Goal: Transaction & Acquisition: Obtain resource

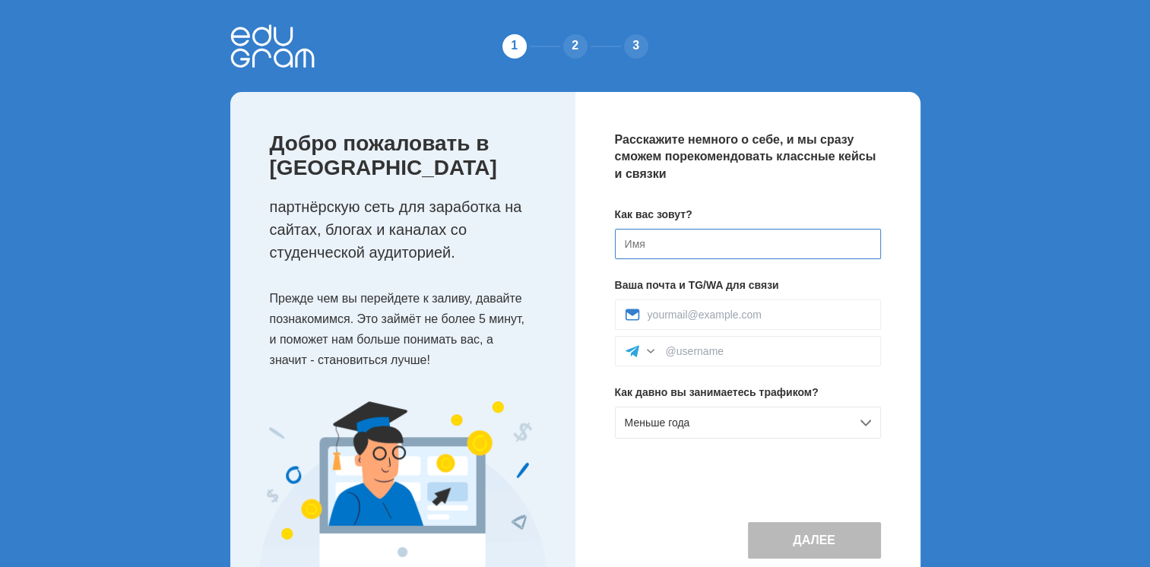
click at [687, 245] on input at bounding box center [748, 244] width 266 height 30
type input "[PERSON_NAME]"
click at [727, 315] on input at bounding box center [760, 315] width 224 height 12
type input "[EMAIL_ADDRESS][DOMAIN_NAME]"
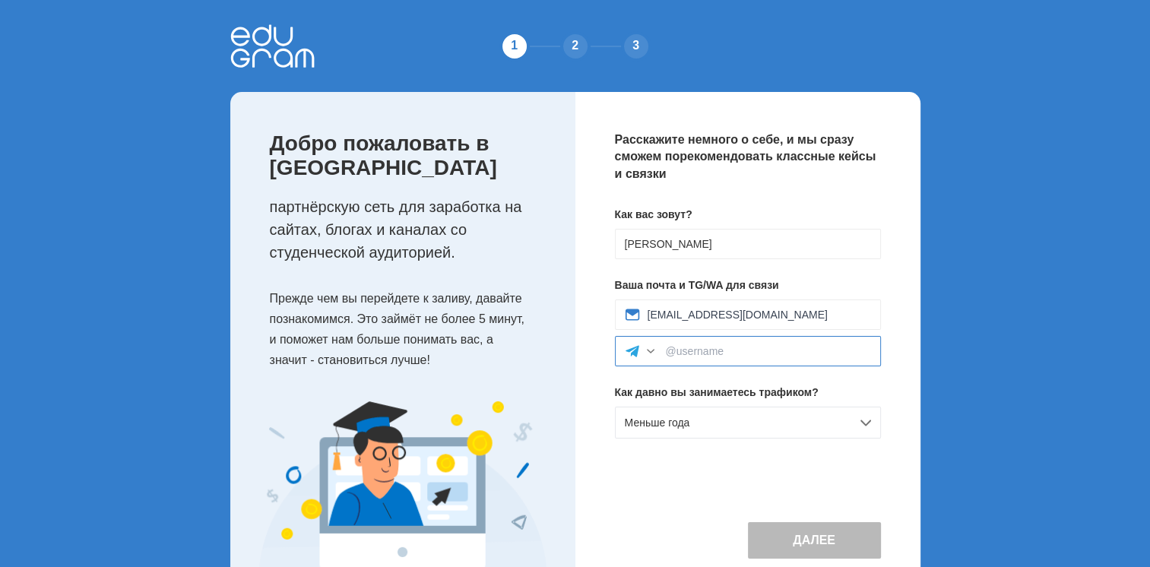
click at [706, 348] on input at bounding box center [768, 351] width 205 height 12
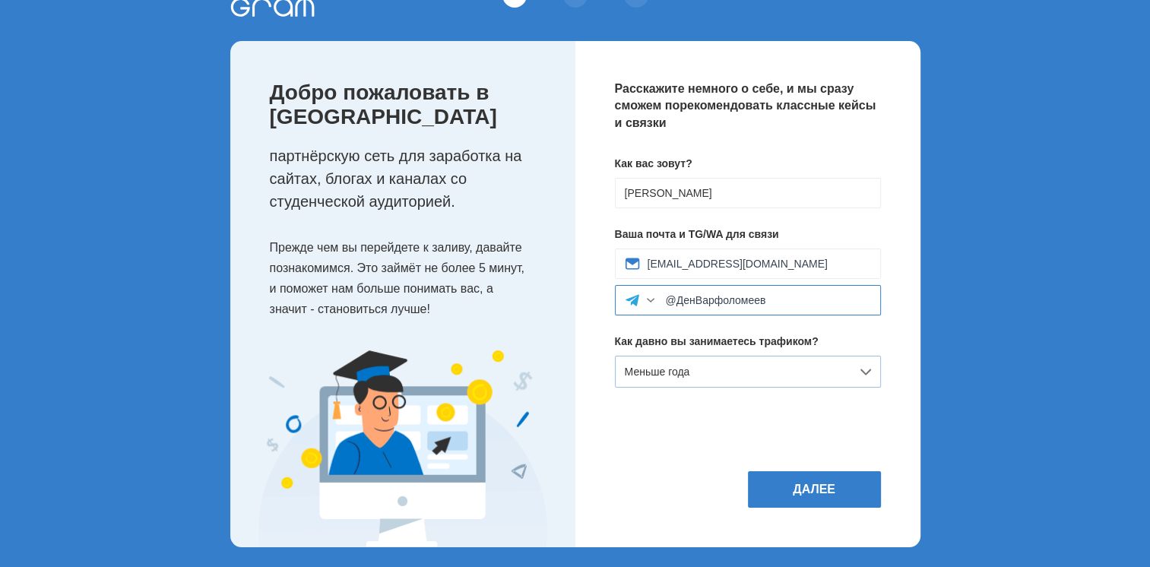
scroll to position [55, 0]
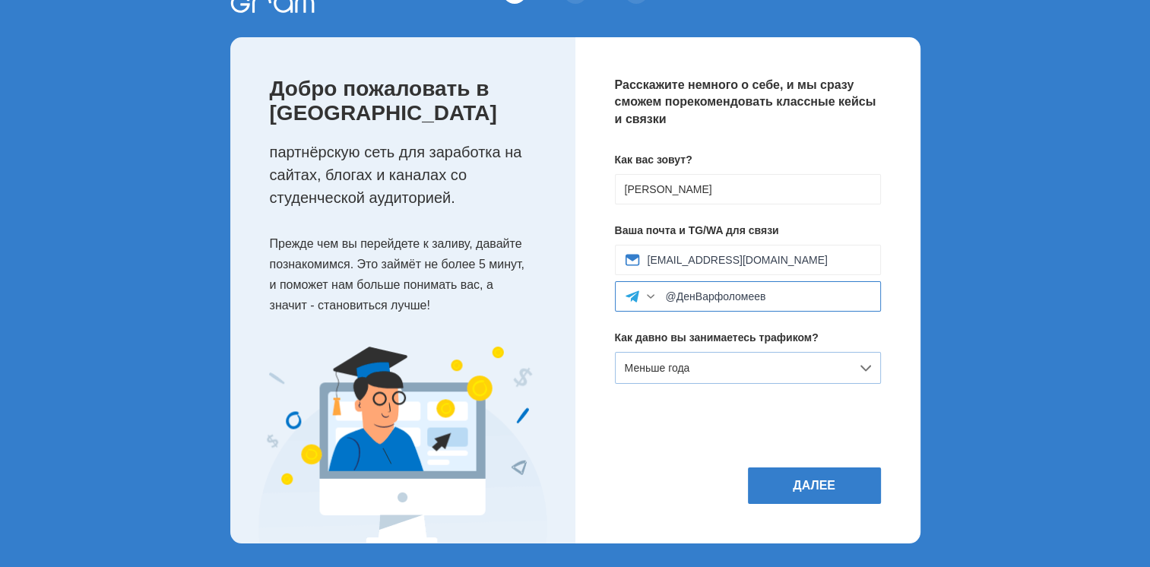
type input "@ДенВарфоломеев"
click at [760, 352] on div "Меньше года" at bounding box center [748, 368] width 266 height 32
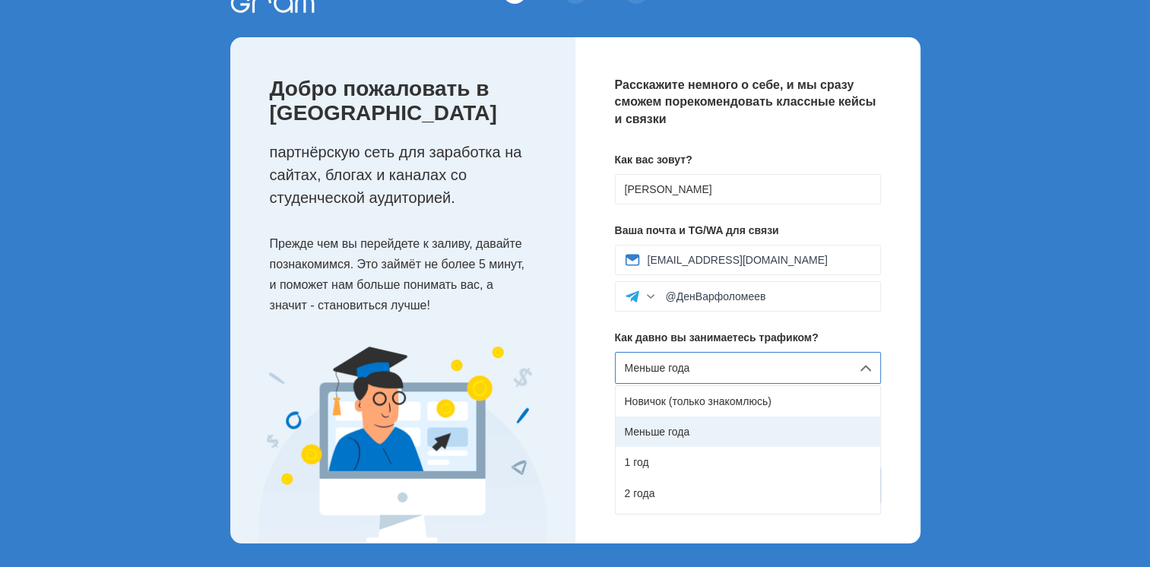
click at [717, 426] on div "Меньше года" at bounding box center [748, 432] width 265 height 30
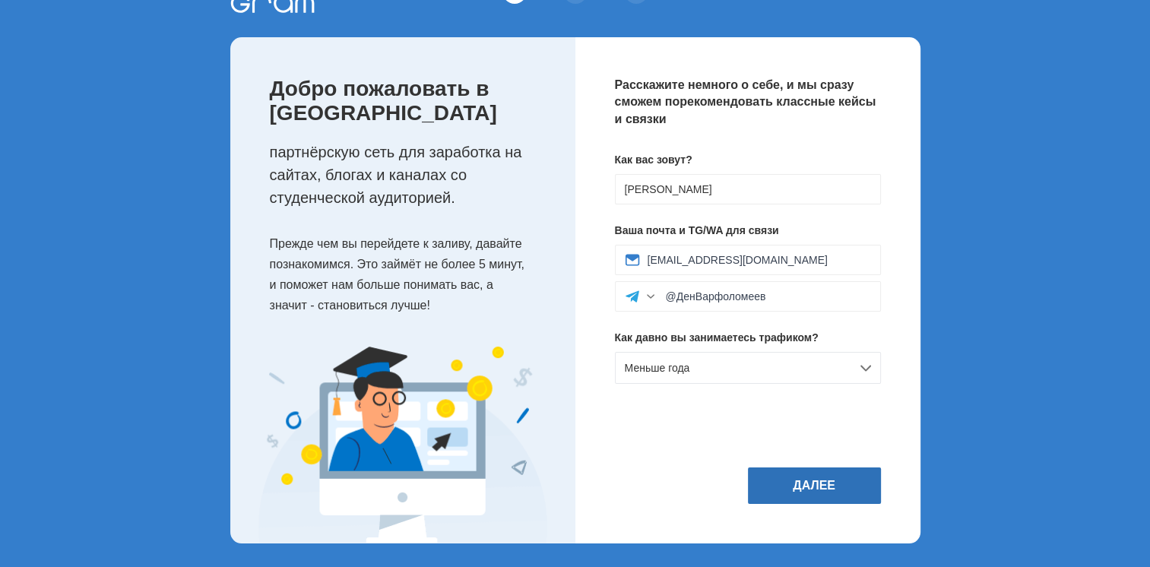
click at [832, 485] on button "Далее" at bounding box center [814, 486] width 133 height 36
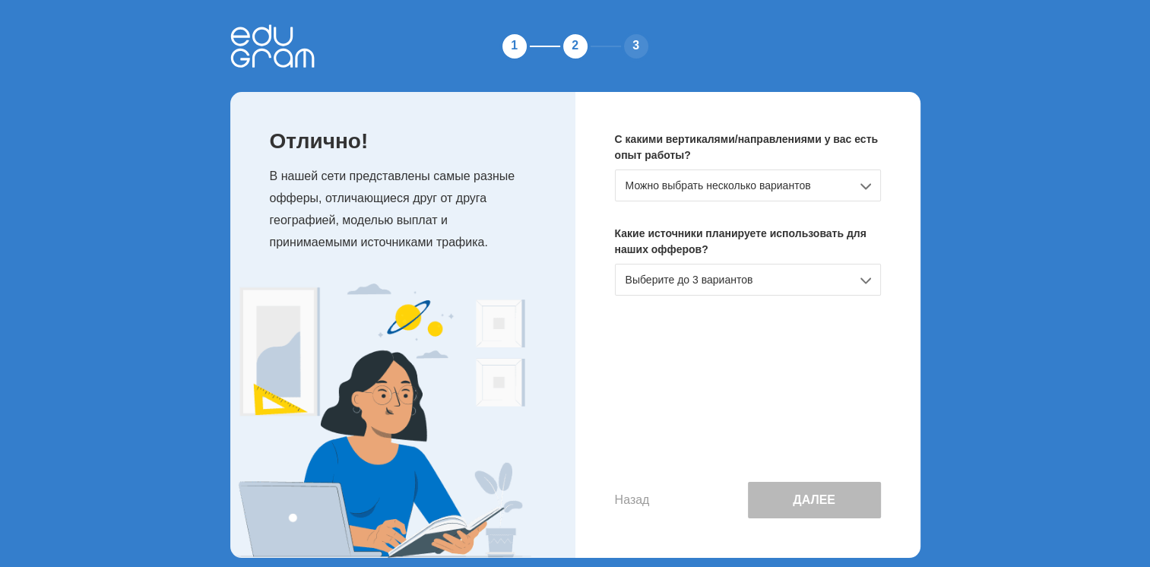
click at [782, 191] on div "Можно выбрать несколько вариантов" at bounding box center [748, 186] width 266 height 32
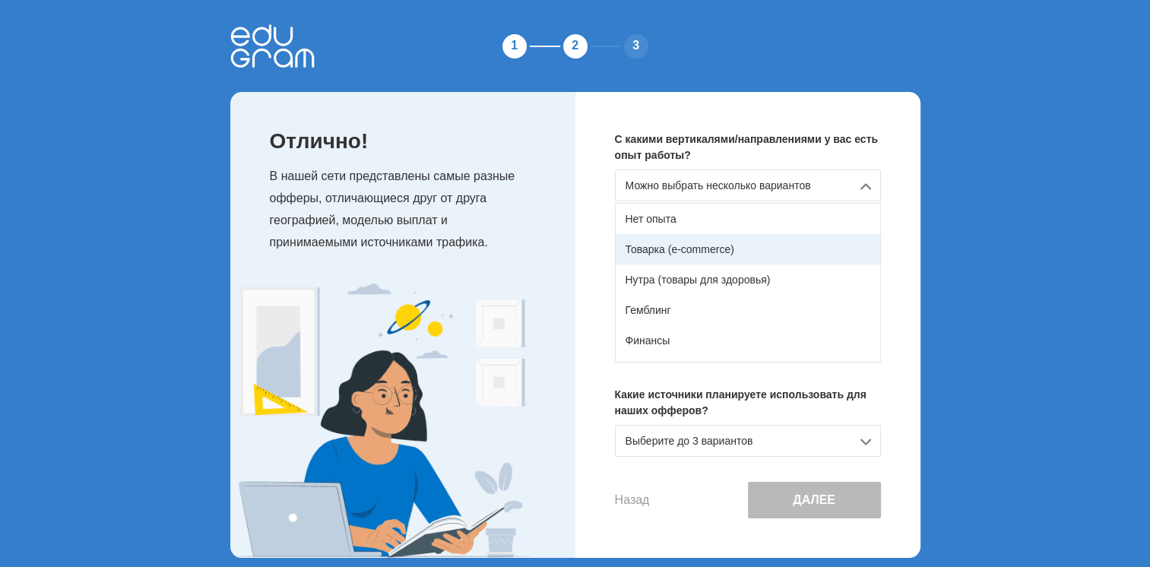
click at [760, 248] on div "Товарка (e-commerce)" at bounding box center [748, 249] width 265 height 30
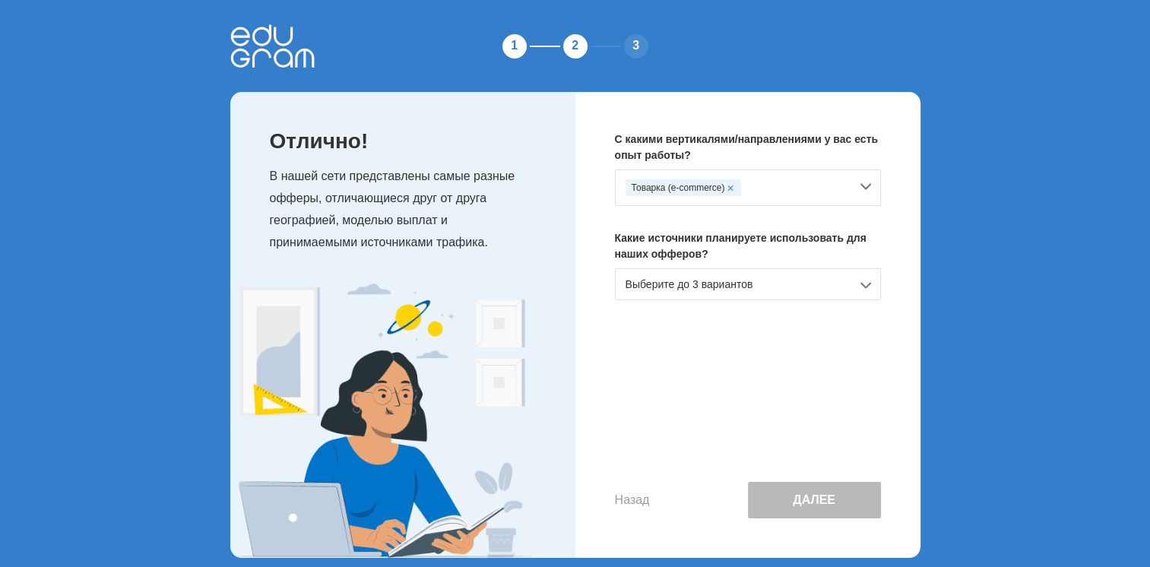
click at [855, 187] on div "Товарка (e-commerce)" at bounding box center [748, 188] width 266 height 36
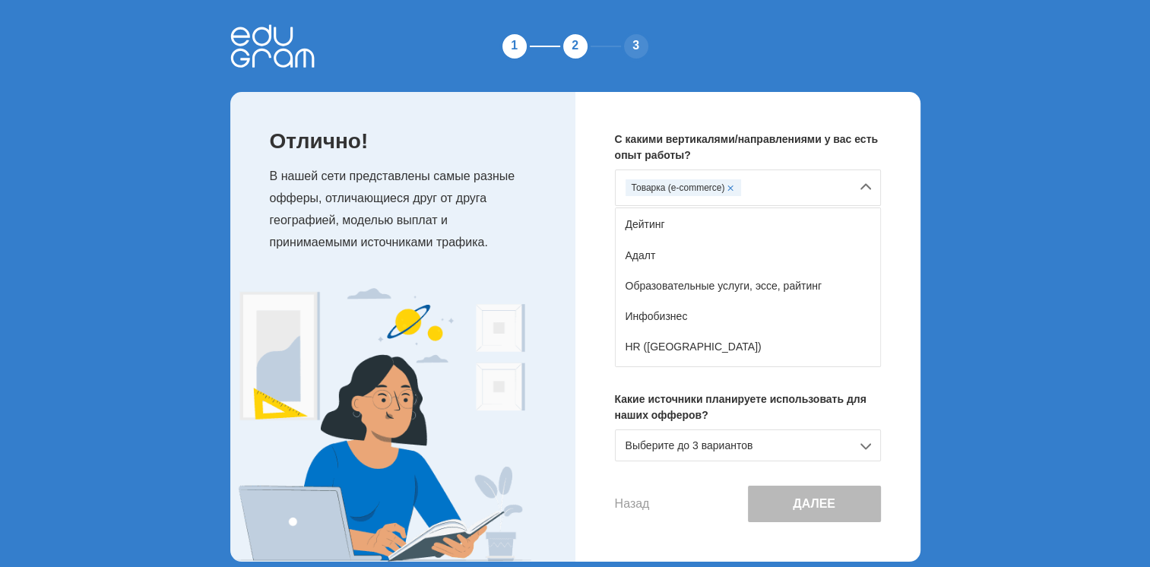
scroll to position [152, 0]
click at [751, 287] on div "Образовательные услуги, эссе, райтинг" at bounding box center [748, 285] width 265 height 30
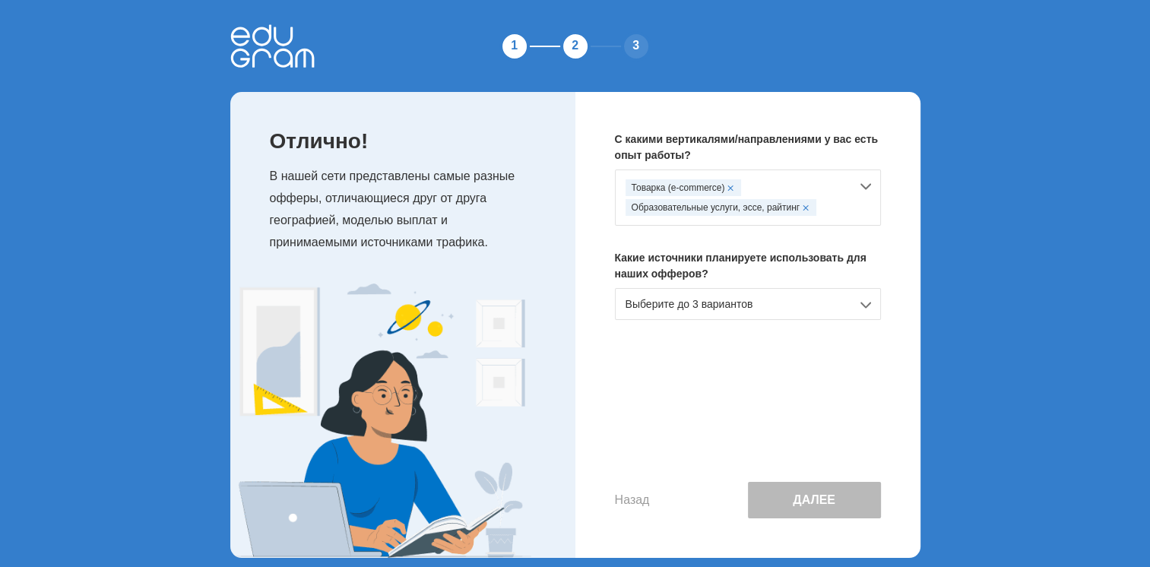
click at [786, 303] on div "Выберите до 3 вариантов" at bounding box center [748, 304] width 266 height 32
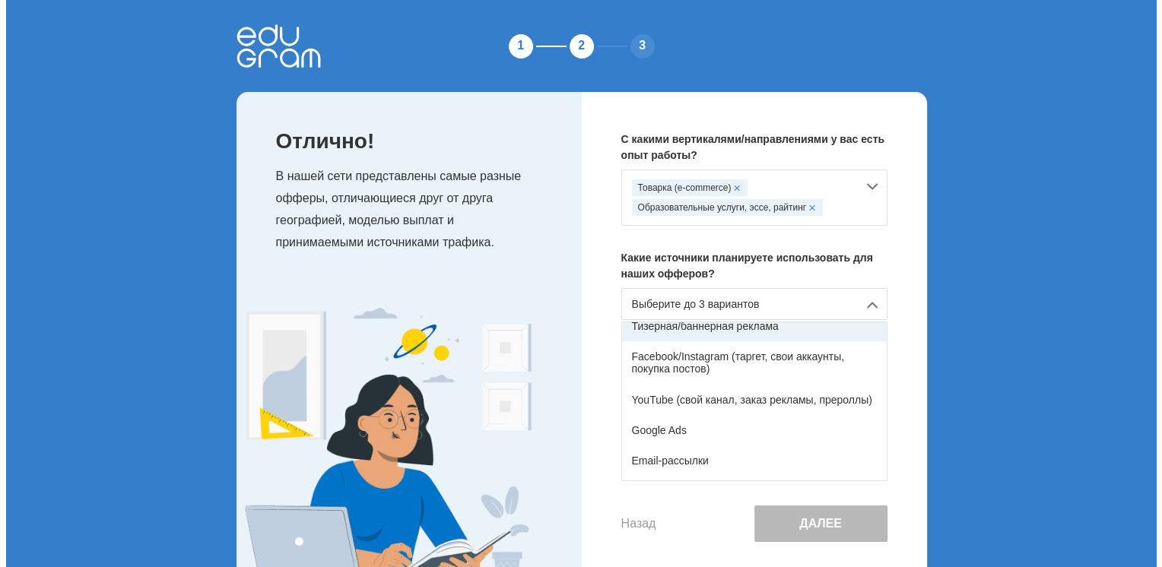
scroll to position [76, 0]
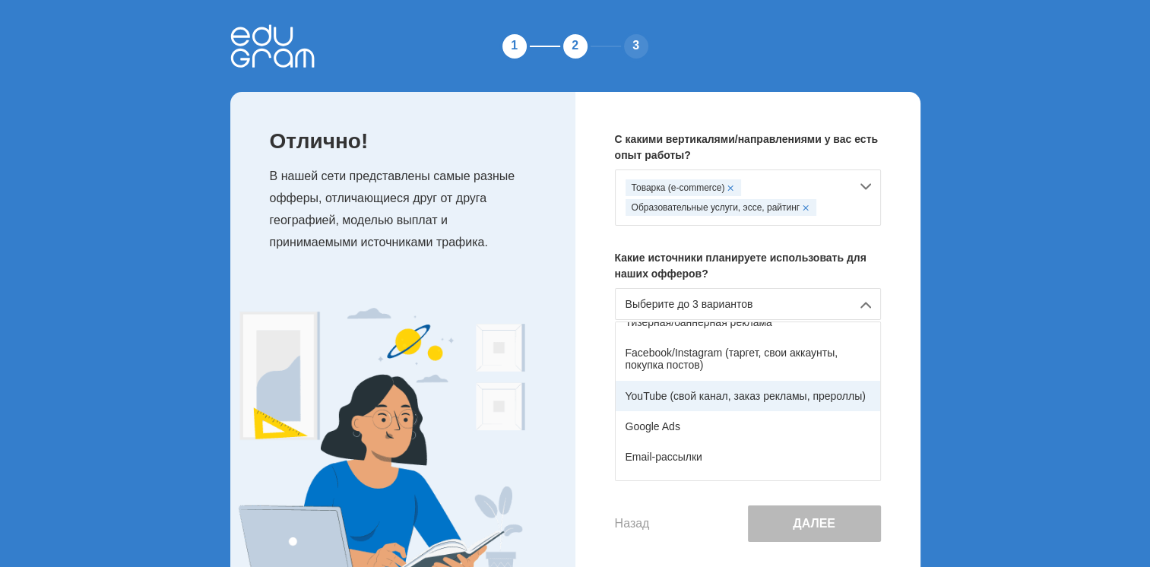
click at [722, 398] on div "YouTube (свой канал, заказ рекламы, прероллы)" at bounding box center [748, 396] width 265 height 30
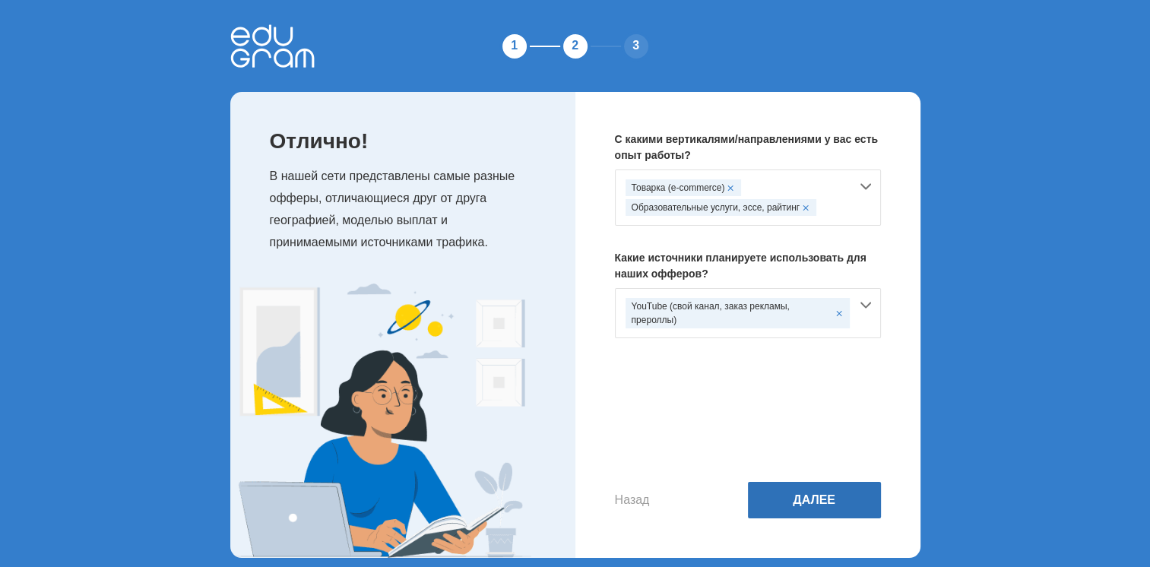
click at [804, 496] on button "Далее" at bounding box center [814, 500] width 133 height 36
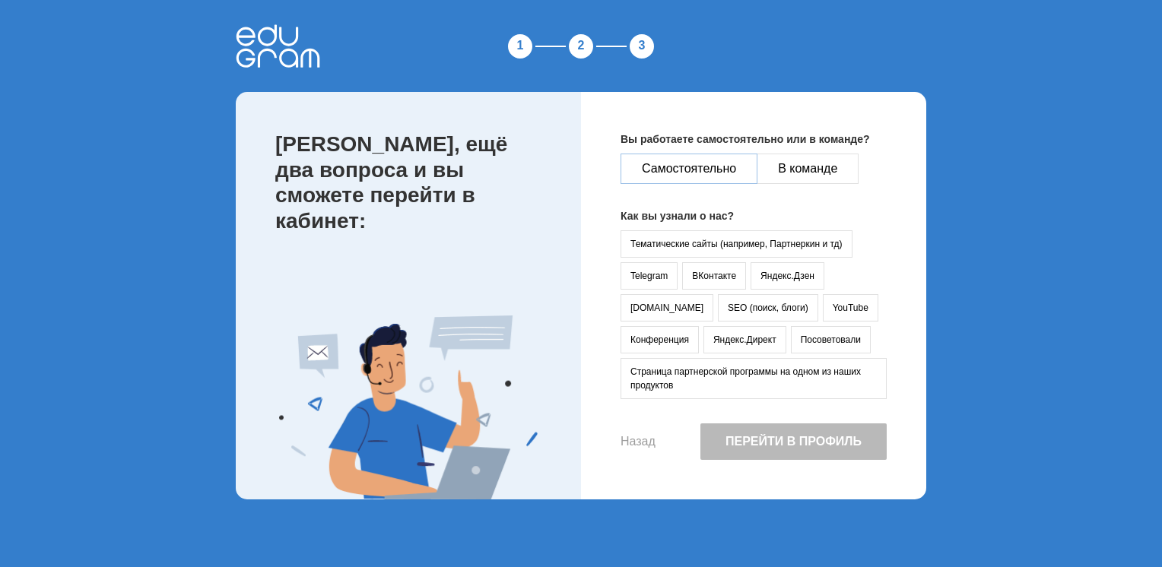
click at [679, 164] on button "Самостоятельно" at bounding box center [688, 169] width 137 height 30
click at [823, 301] on button "YouTube" at bounding box center [850, 307] width 55 height 27
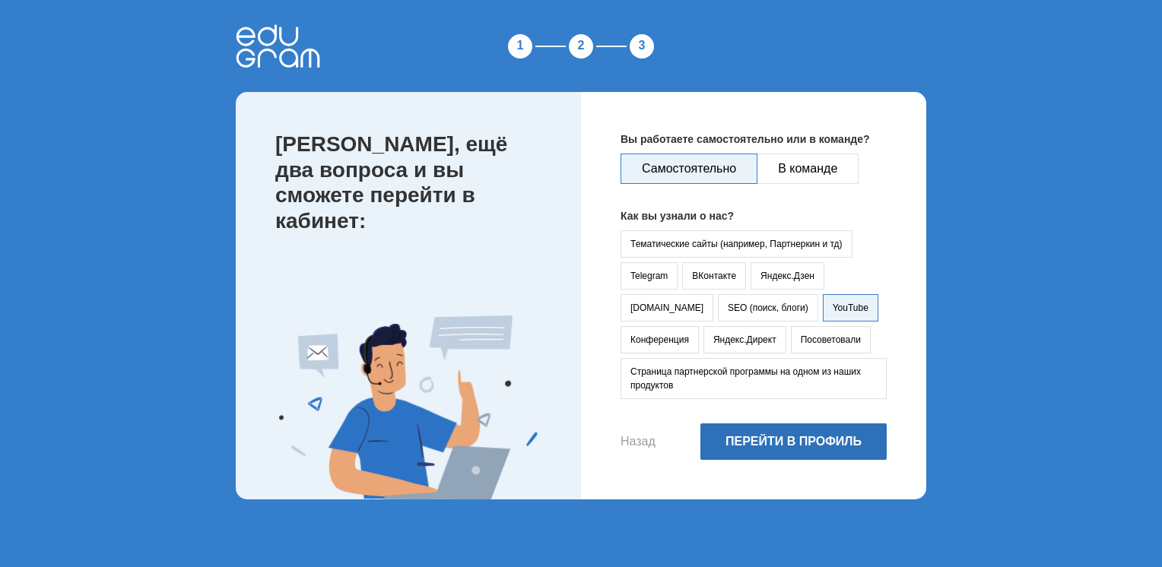
click at [785, 436] on button "Перейти в профиль" at bounding box center [793, 441] width 186 height 36
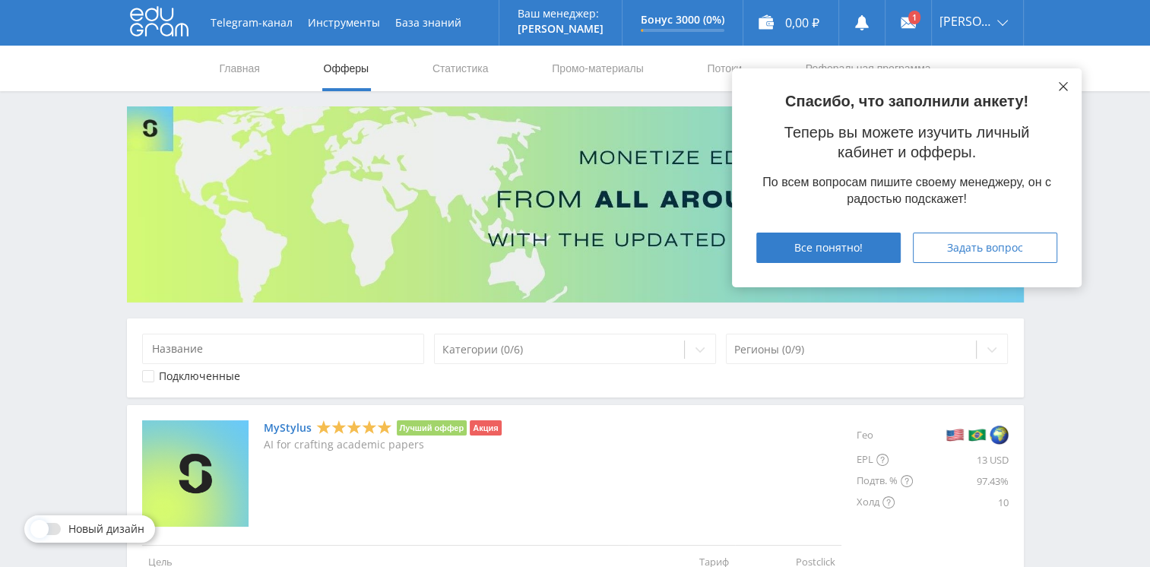
click at [1063, 90] on icon at bounding box center [1063, 86] width 9 height 9
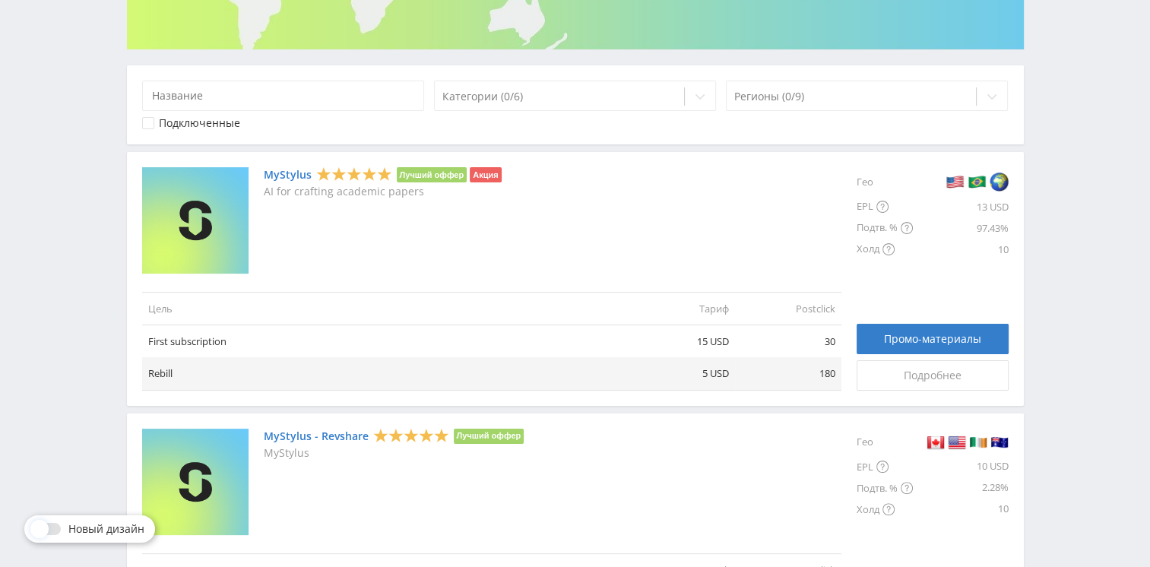
scroll to position [228, 0]
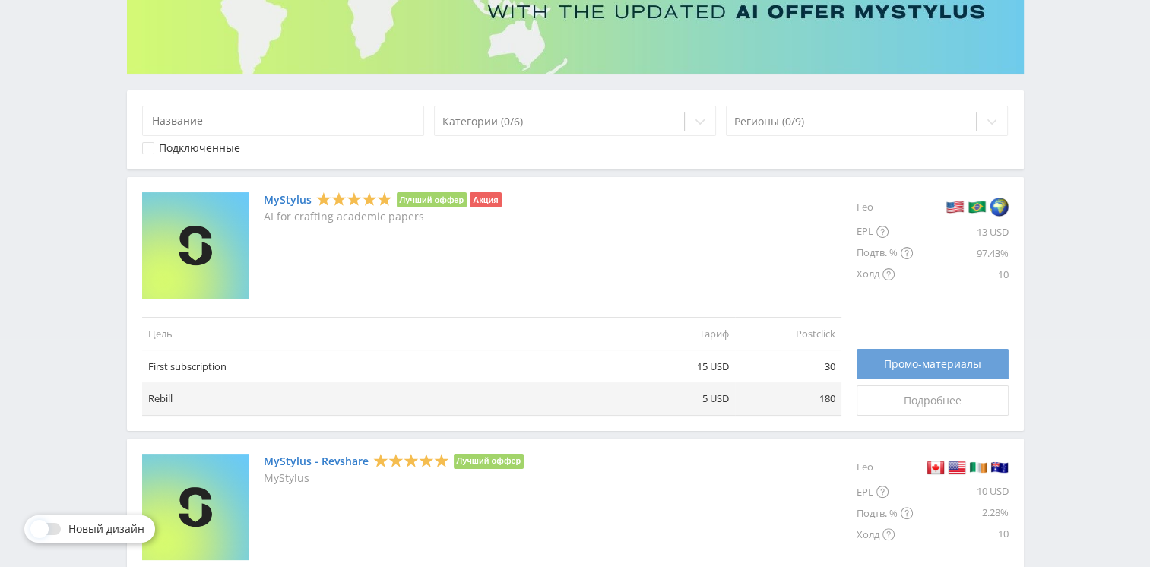
click at [933, 363] on span "Промо-материалы" at bounding box center [932, 364] width 97 height 12
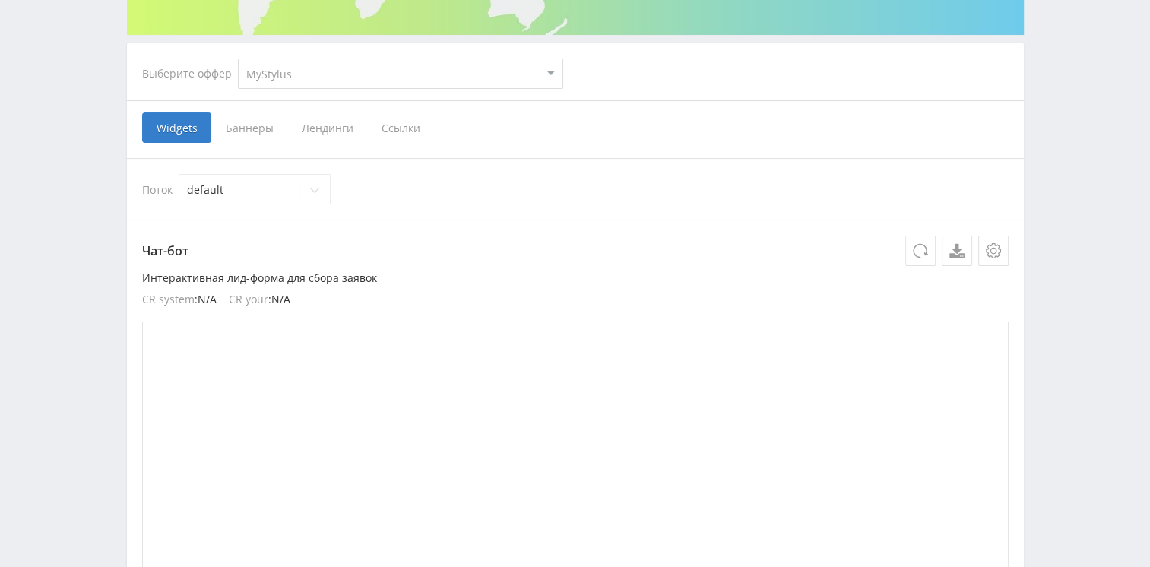
scroll to position [152, 0]
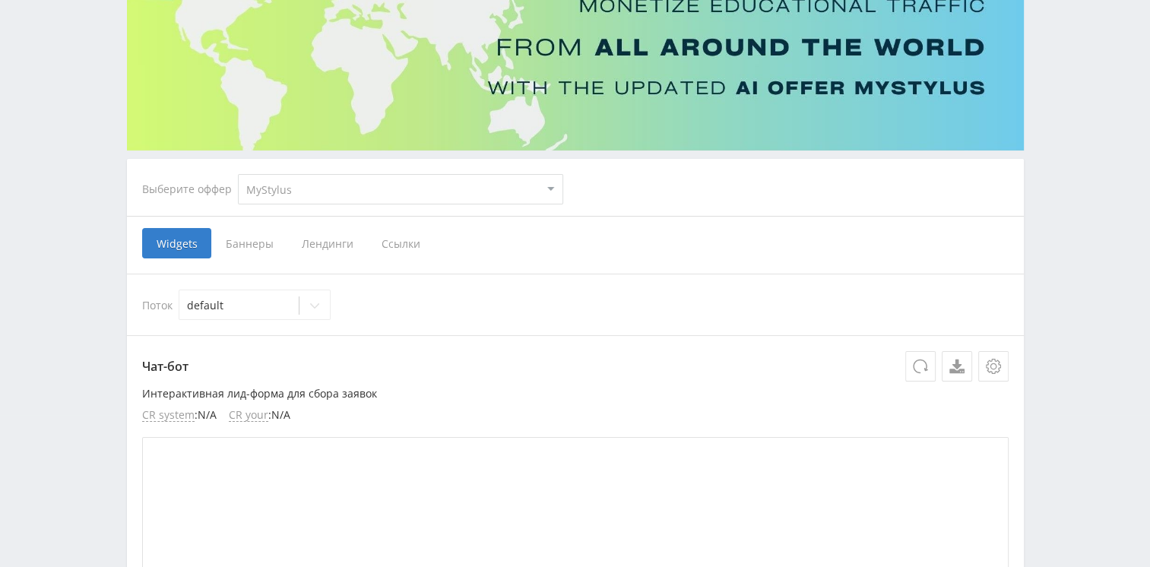
click at [357, 187] on select "MyStylus MyStylus - Revshare Кэмп Studybay Автор24 Studybay Brazil Study AI (Re…" at bounding box center [400, 189] width 325 height 30
click at [238, 174] on select "MyStylus MyStylus - Revshare Кэмп Studybay Автор24 Studybay Brazil Study AI (Re…" at bounding box center [400, 189] width 325 height 30
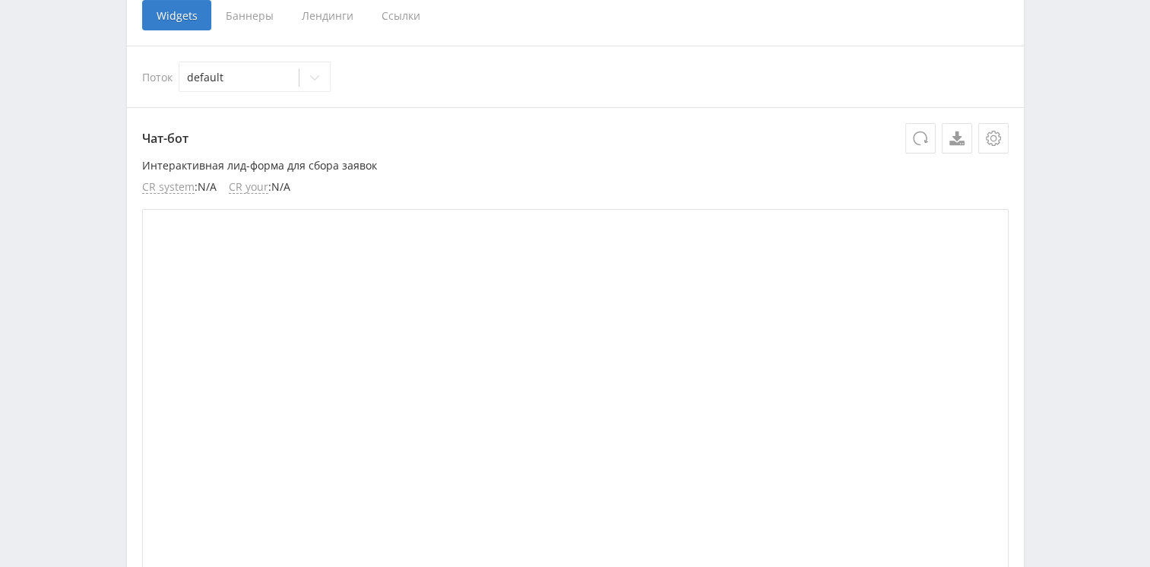
click at [396, 26] on span "Ссылки" at bounding box center [401, 15] width 68 height 30
click at [0, 0] on input "Ссылки" at bounding box center [0, 0] width 0 height 0
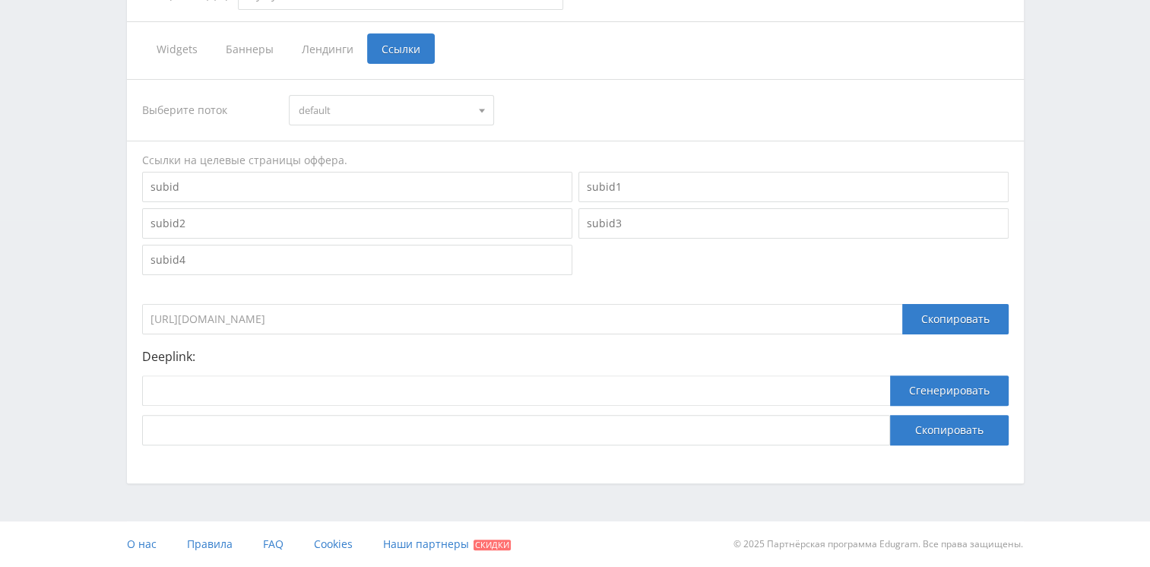
scroll to position [346, 0]
click at [942, 325] on div "Скопировать" at bounding box center [955, 320] width 106 height 30
click at [921, 321] on div "Скопировать" at bounding box center [955, 320] width 106 height 30
click at [970, 322] on div "Скопировать" at bounding box center [955, 320] width 106 height 30
